Goal: Information Seeking & Learning: Learn about a topic

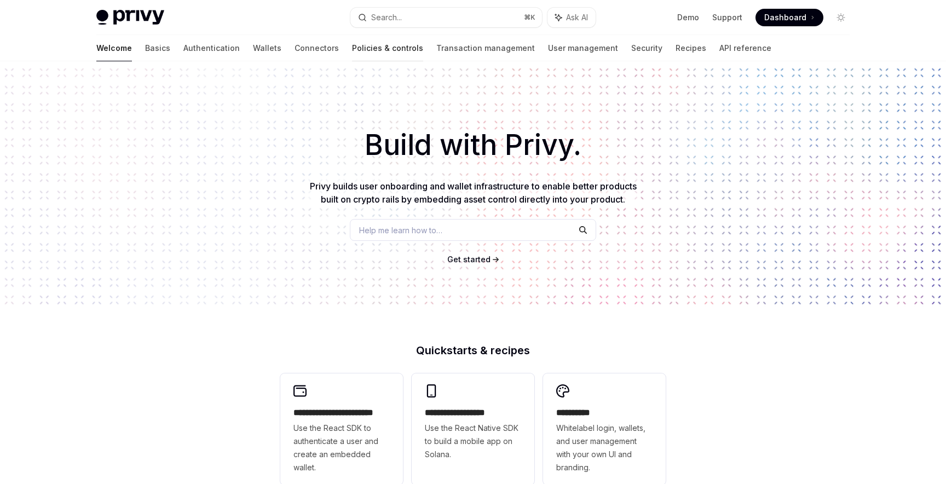
click at [352, 50] on link "Policies & controls" at bounding box center [387, 48] width 71 height 26
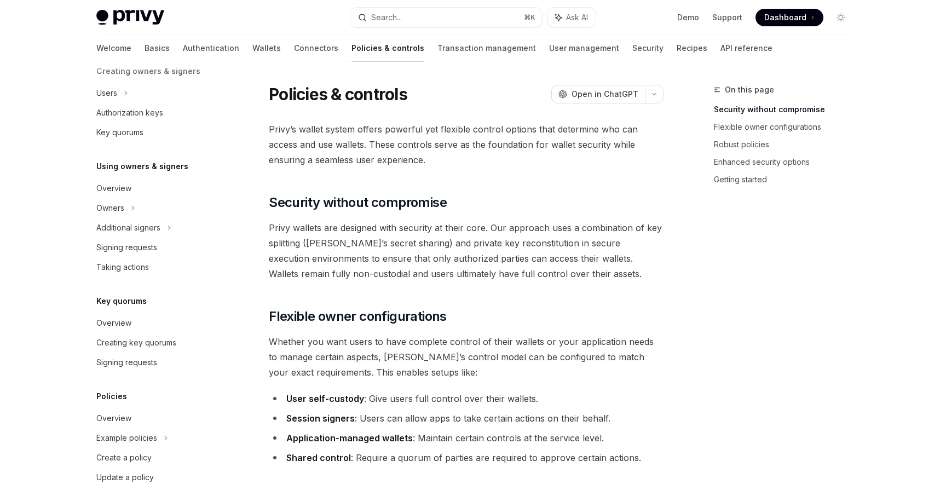
scroll to position [287, 0]
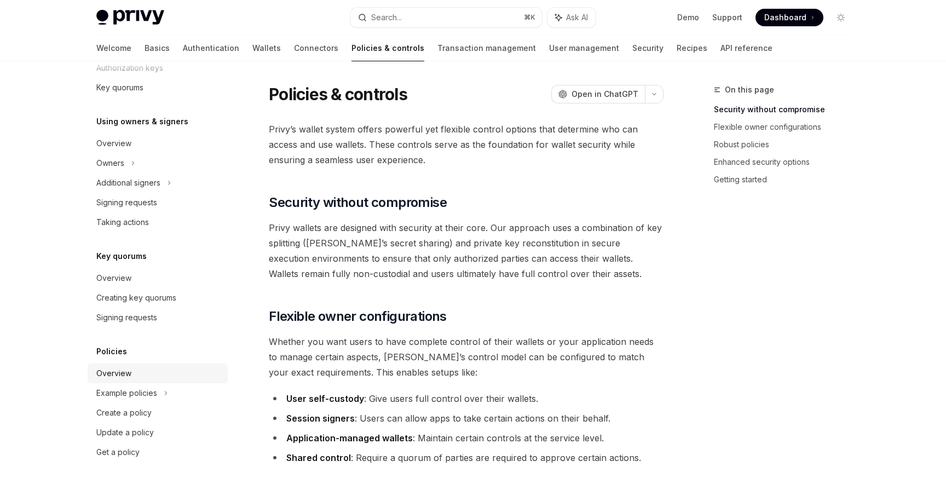
click at [136, 379] on div "Overview" at bounding box center [158, 373] width 125 height 13
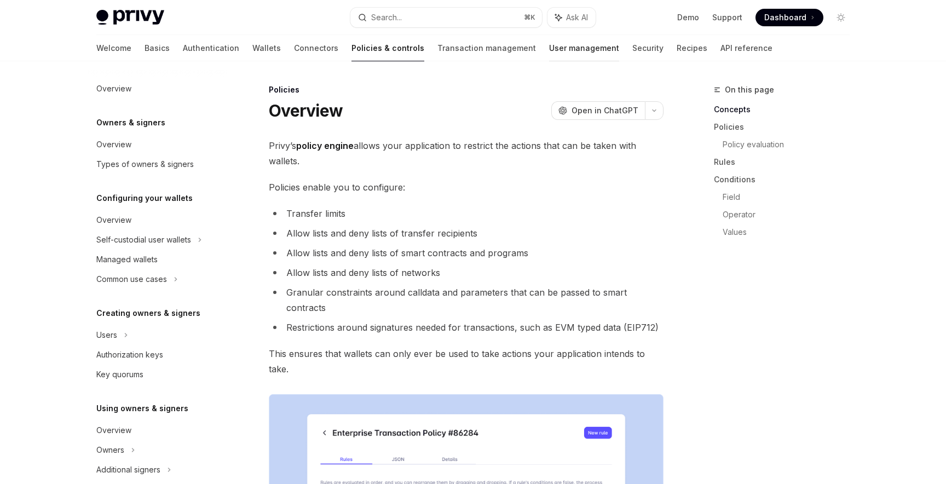
click at [549, 52] on link "User management" at bounding box center [584, 48] width 70 height 26
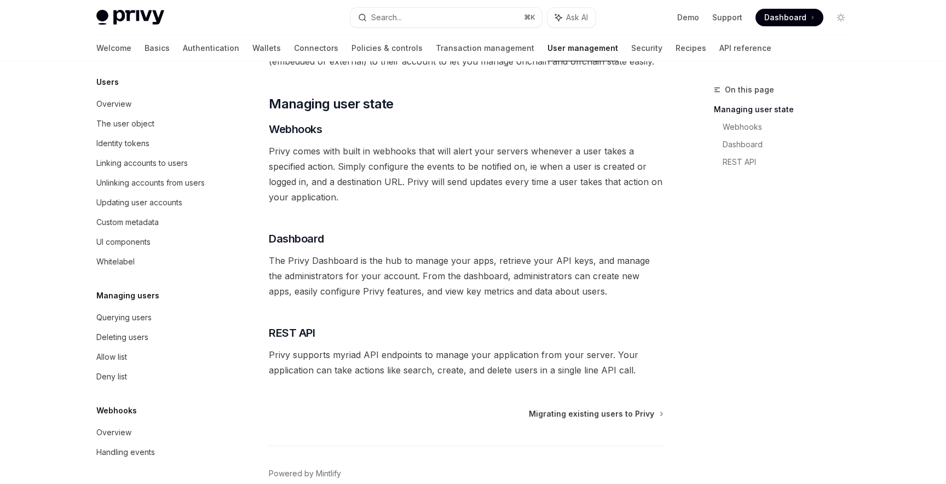
scroll to position [196, 0]
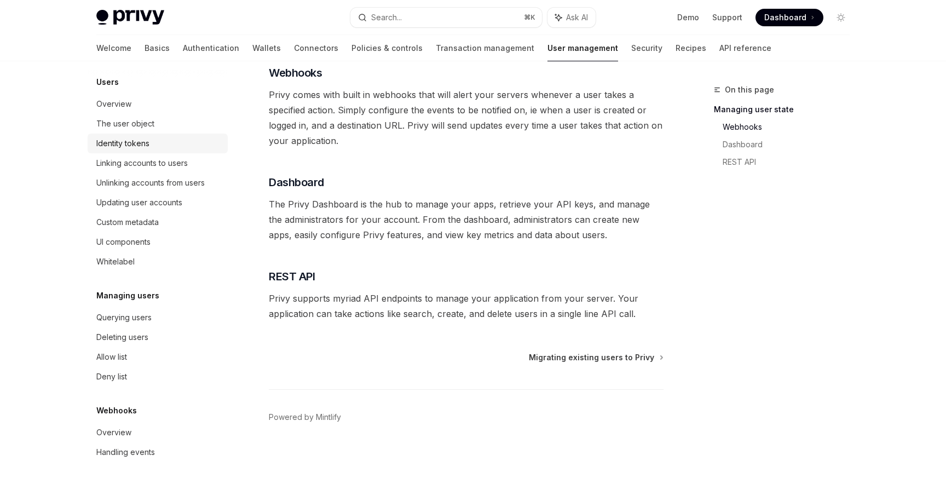
click at [127, 141] on div "Identity tokens" at bounding box center [122, 143] width 53 height 13
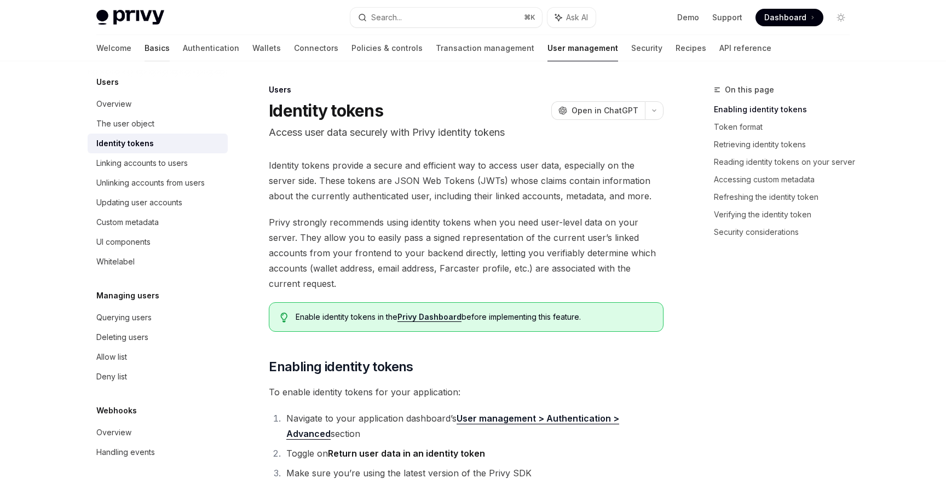
click at [144, 52] on link "Basics" at bounding box center [156, 48] width 25 height 26
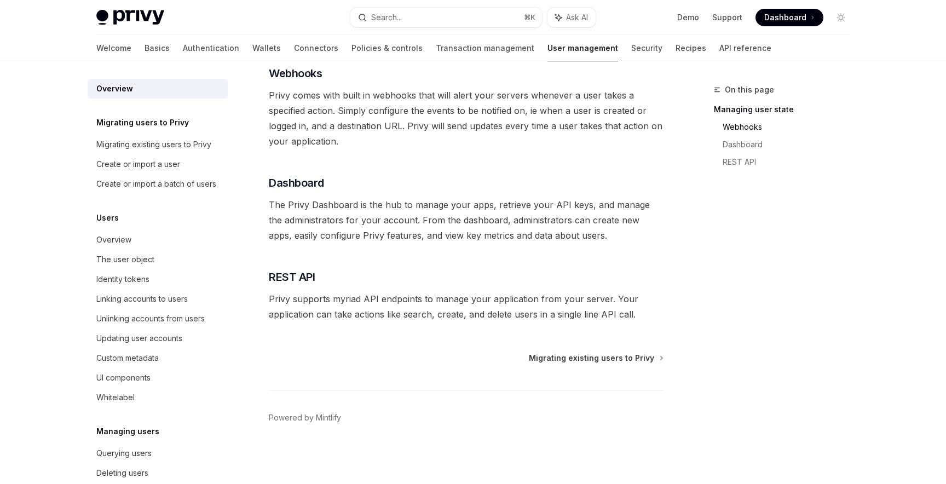
scroll to position [287, 0]
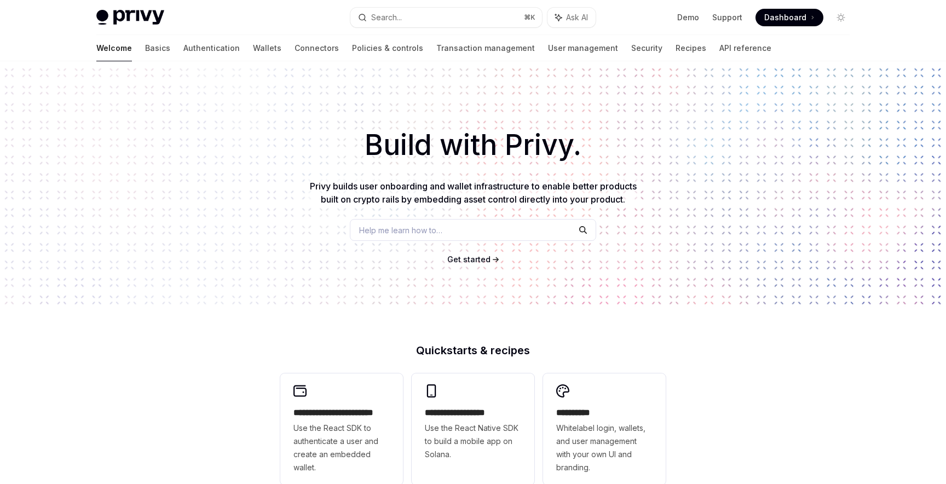
type textarea "*"
click at [482, 14] on button "Search... ⌘ K" at bounding box center [446, 18] width 192 height 20
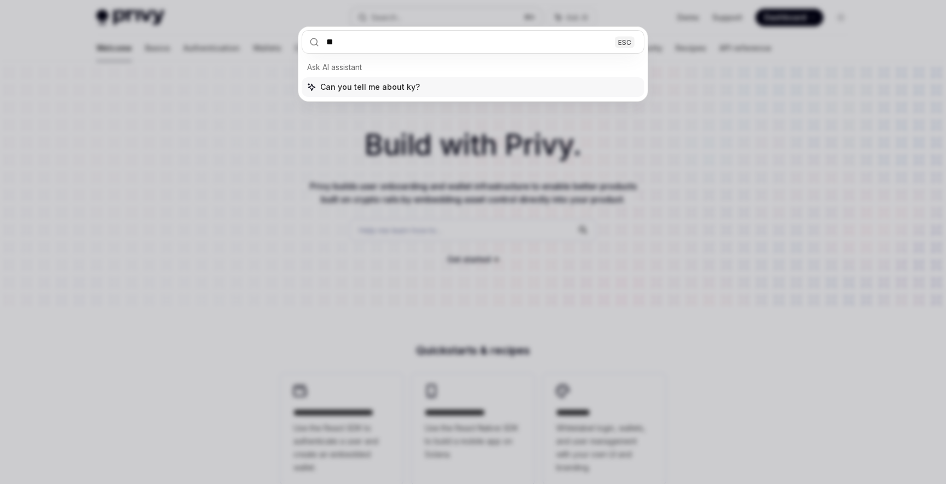
type input "***"
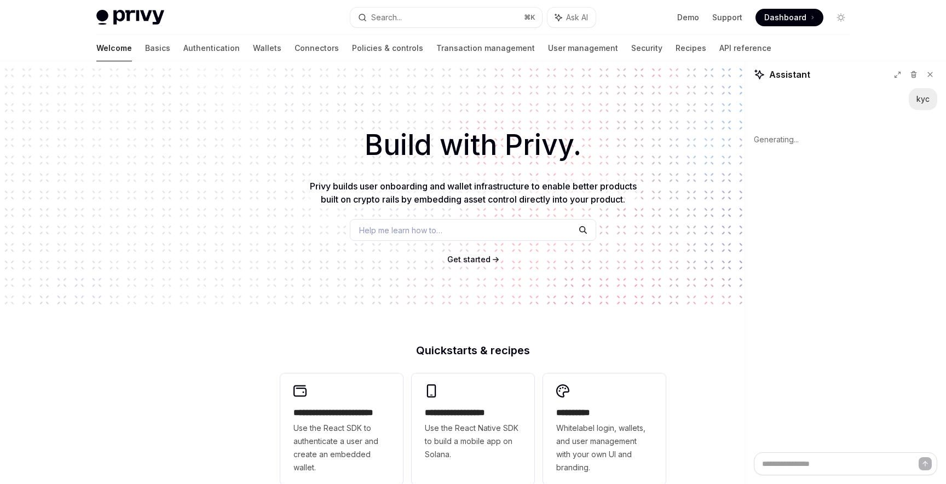
click at [451, 229] on div "Help me learn how to…" at bounding box center [473, 230] width 246 height 22
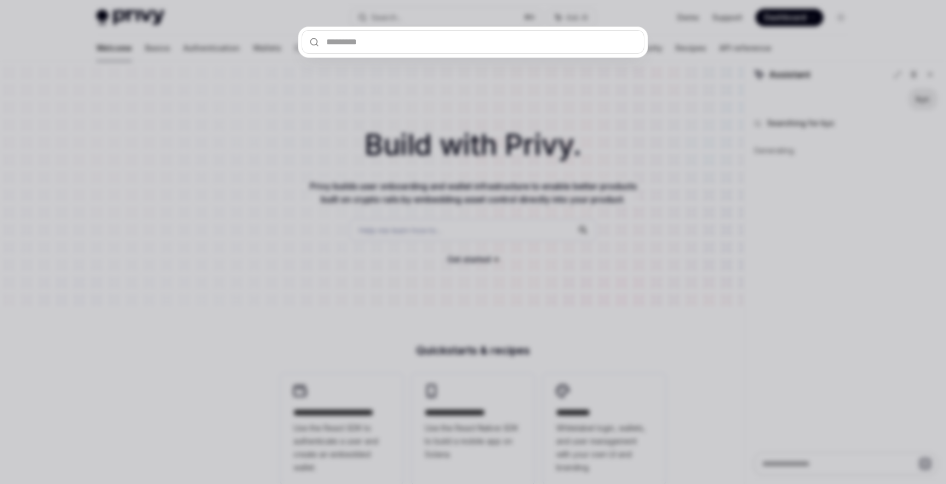
type textarea "*"
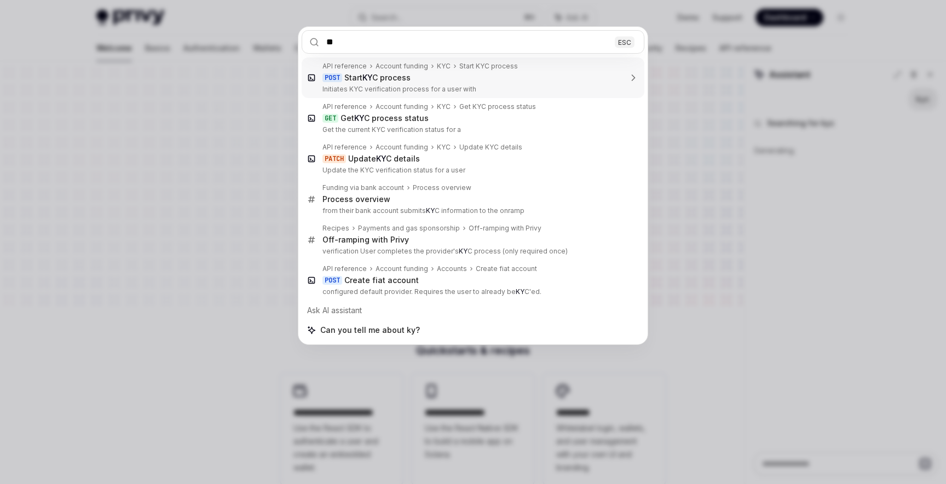
type input "***"
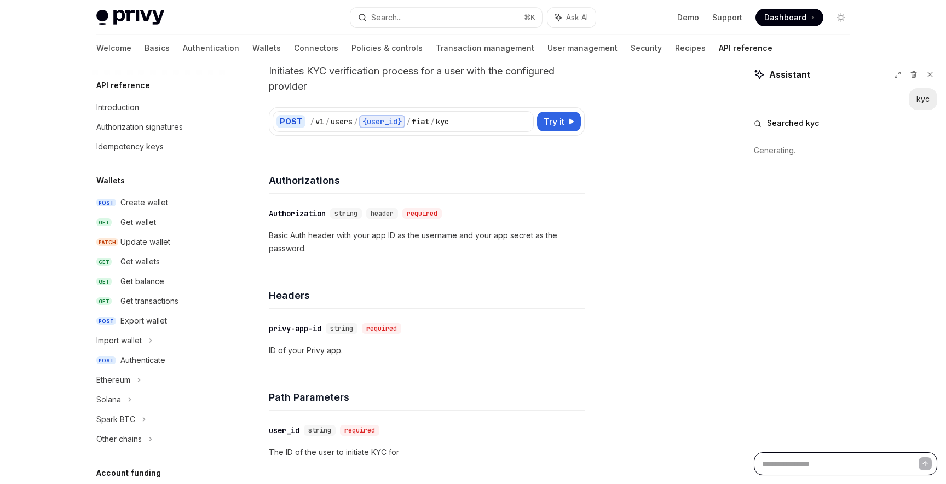
scroll to position [308, 0]
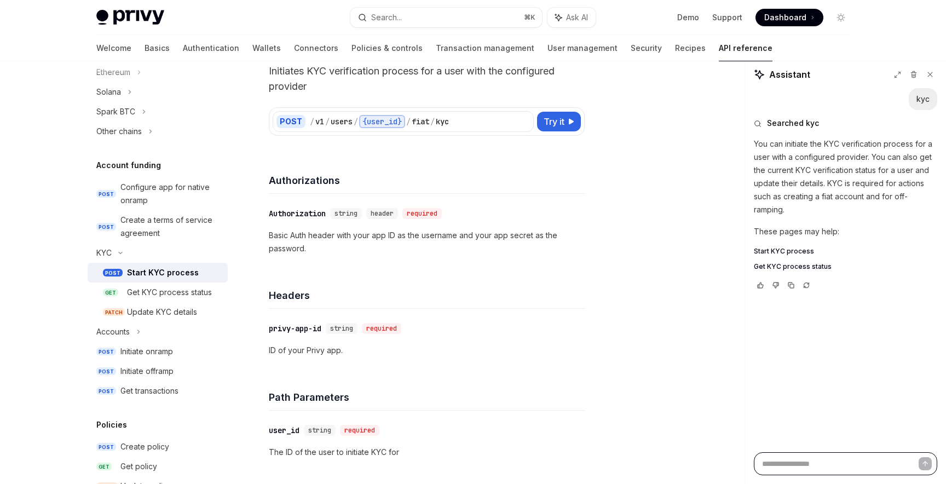
type textarea "*"
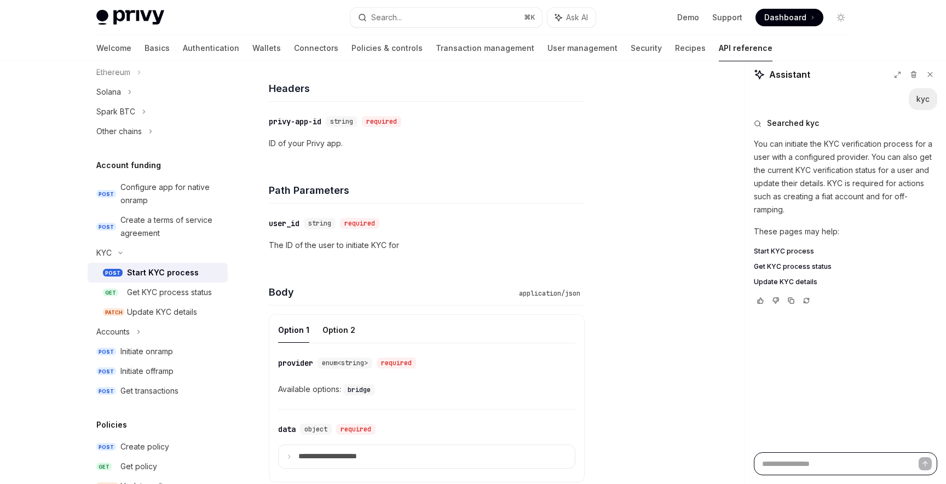
scroll to position [19, 0]
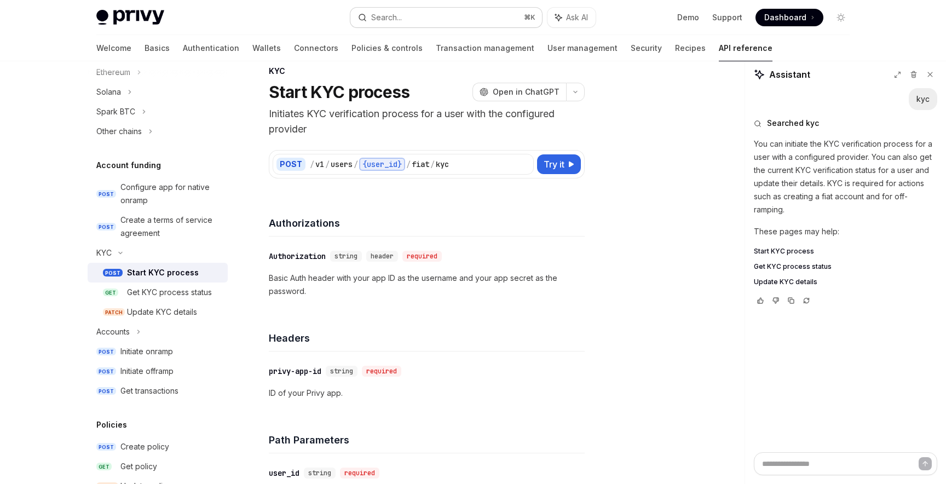
click at [453, 23] on button "Search... ⌘ K" at bounding box center [446, 18] width 192 height 20
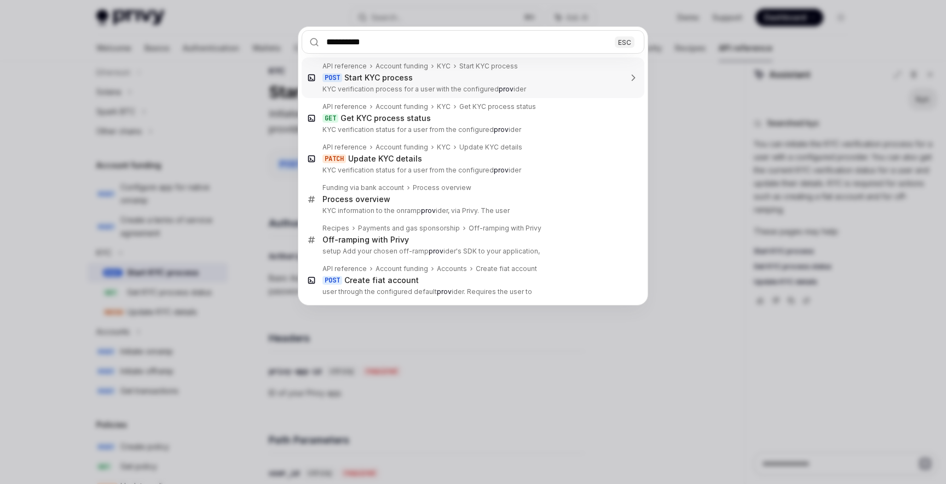
type input "**********"
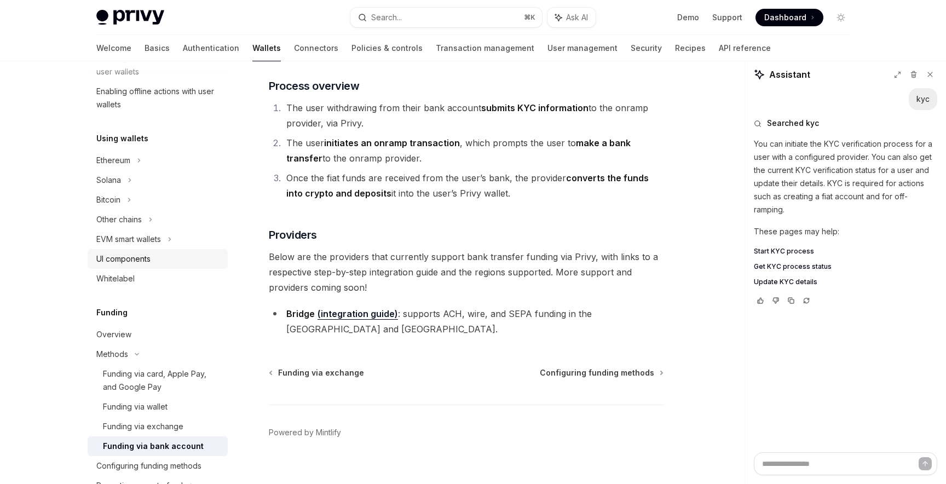
scroll to position [214, 0]
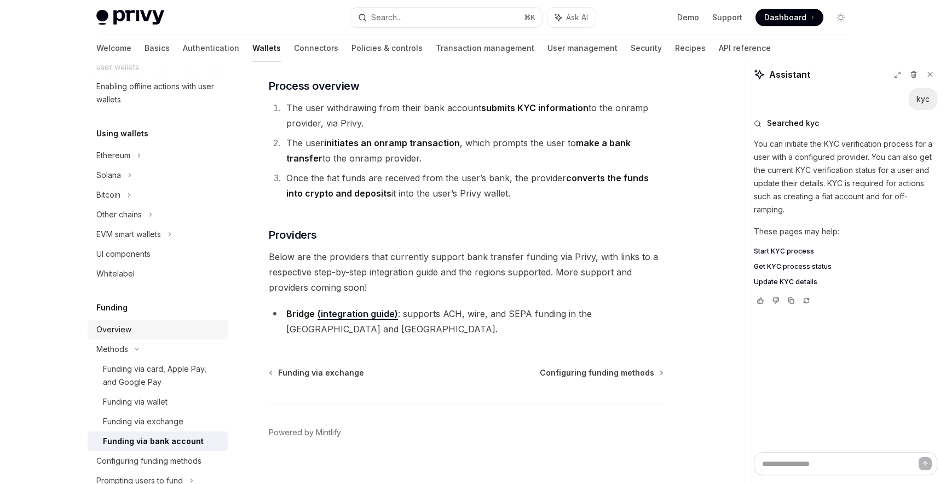
click at [117, 324] on div "Overview" at bounding box center [113, 329] width 35 height 13
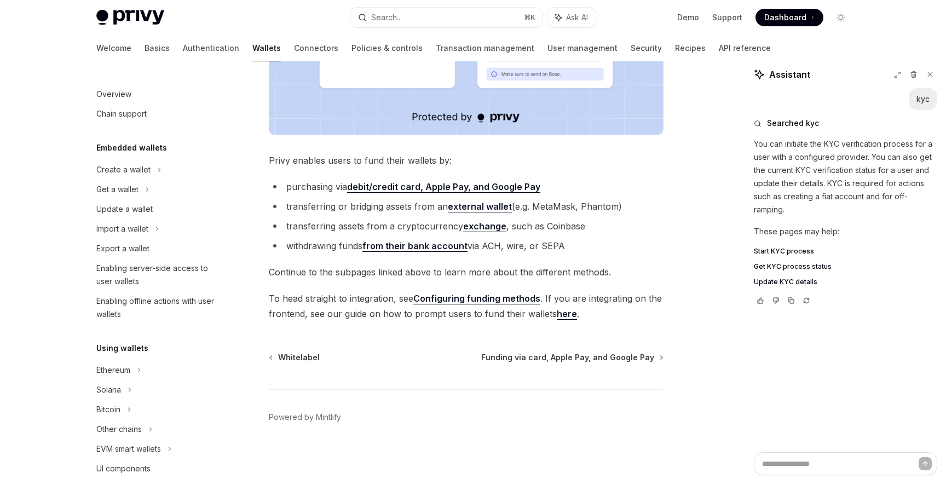
click at [732, 251] on div "Funding Overview OpenAI Open in ChatGPT OpenAI Open in ChatGPT Privy makes it e…" at bounding box center [473, 85] width 770 height 797
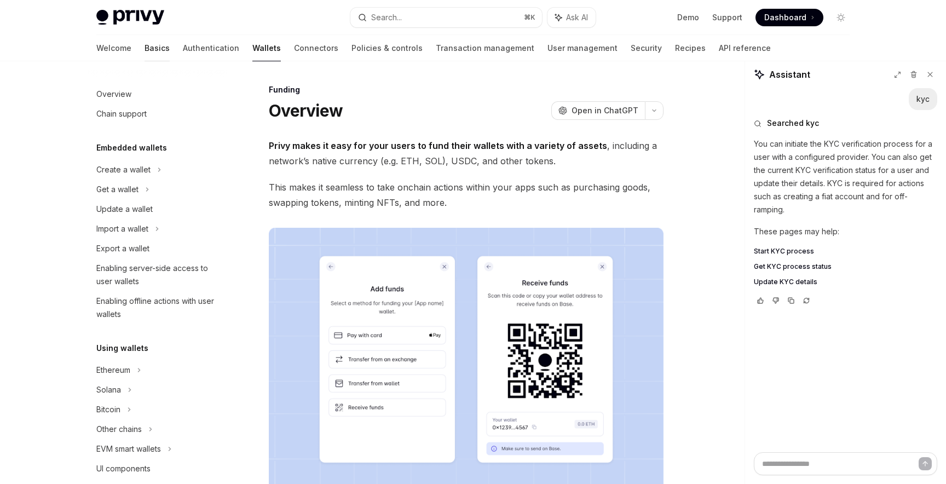
click at [144, 43] on link "Basics" at bounding box center [156, 48] width 25 height 26
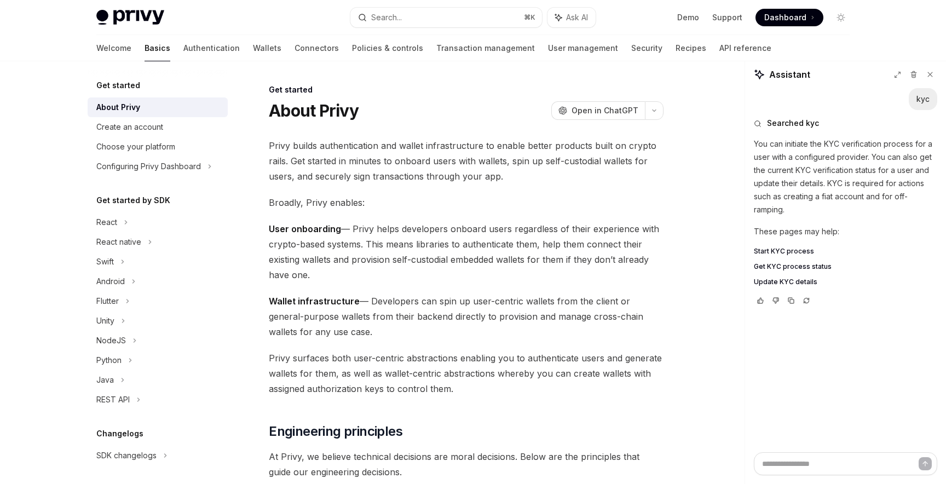
click at [144, 59] on link "Basics" at bounding box center [157, 48] width 26 height 26
type textarea "*"
